Goal: Transaction & Acquisition: Purchase product/service

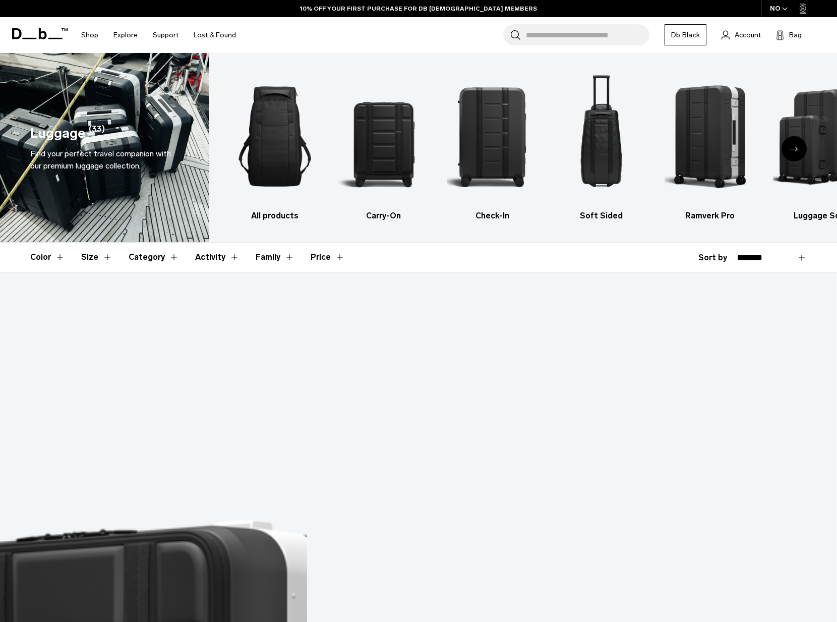
click at [386, 139] on img "2 / 6" at bounding box center [383, 136] width 91 height 137
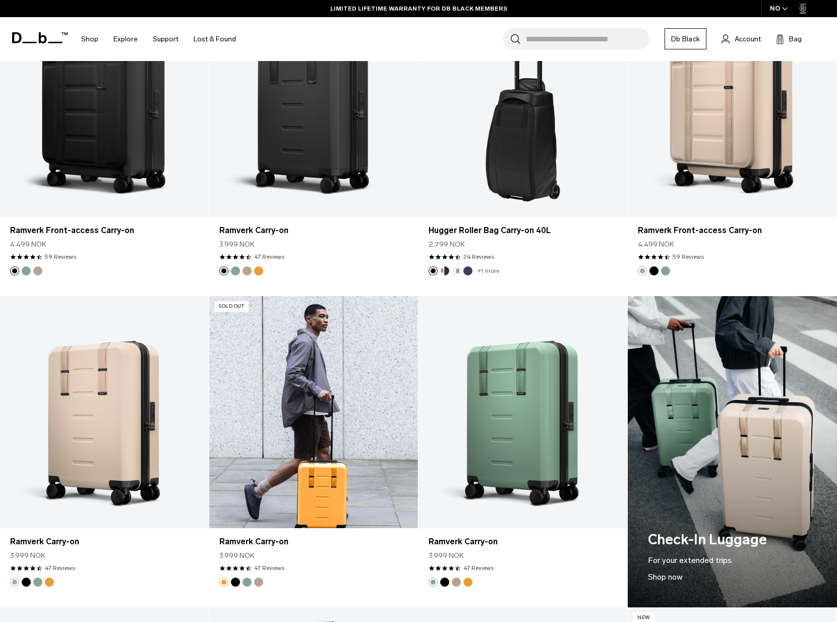
scroll to position [655, 0]
